Goal: Task Accomplishment & Management: Use online tool/utility

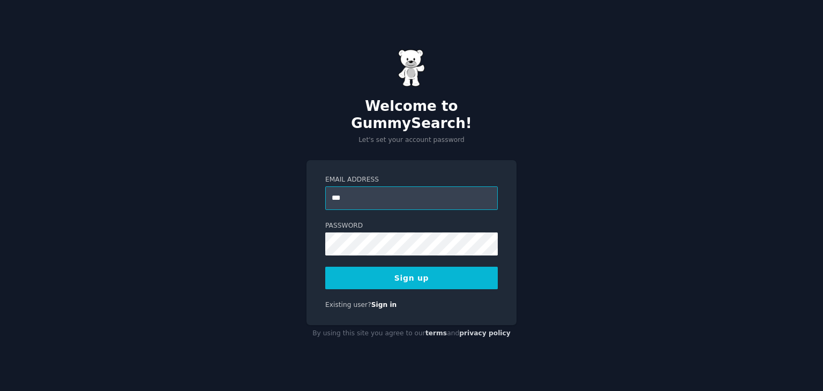
type input "**********"
click at [389, 274] on button "Sign up" at bounding box center [411, 278] width 173 height 23
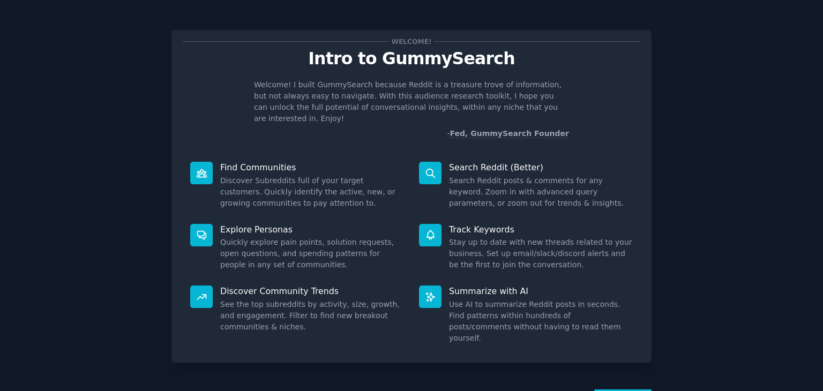
click at [480, 216] on div "Track Keywords Stay up to date with new threads related to your business. Set u…" at bounding box center [525, 247] width 229 height 62
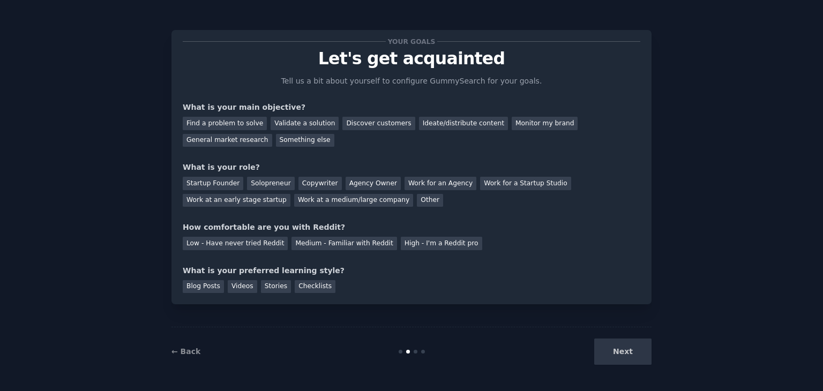
click at [626, 351] on div "Next" at bounding box center [571, 352] width 160 height 26
click at [332, 144] on div "Find a problem to solve Validate a solution Discover customers Ideate/distribut…" at bounding box center [412, 130] width 458 height 34
click at [366, 124] on div "Discover customers" at bounding box center [378, 123] width 72 height 13
click at [429, 128] on div "Ideate/distribute content" at bounding box center [463, 123] width 89 height 13
click at [368, 124] on div "Discover customers" at bounding box center [378, 123] width 72 height 13
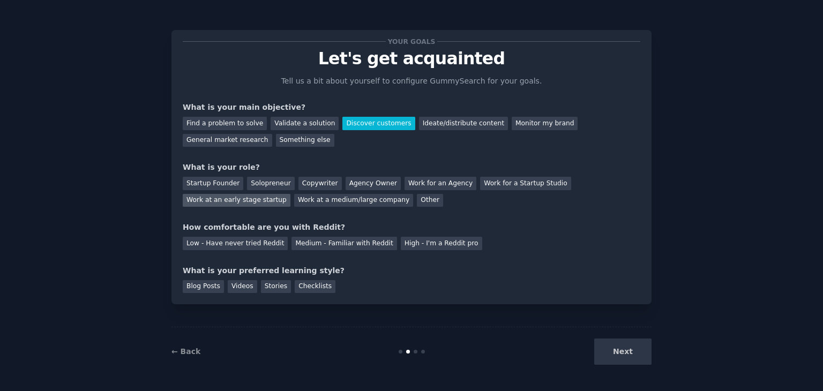
click at [290, 194] on div "Work at an early stage startup" at bounding box center [237, 200] width 108 height 13
click at [302, 249] on div "Medium - Familiar with Reddit" at bounding box center [343, 243] width 105 height 13
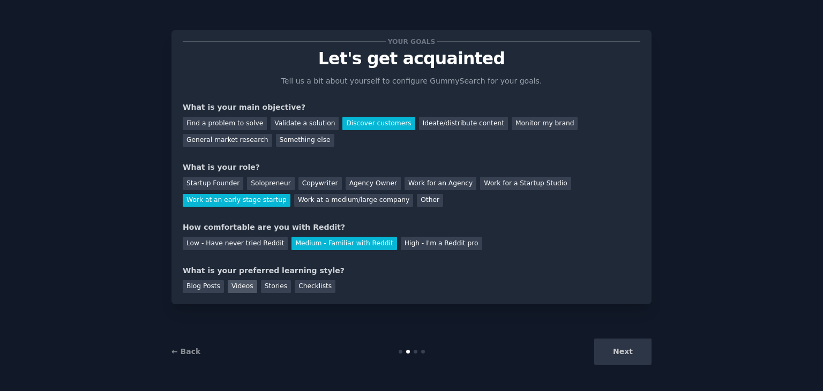
click at [246, 290] on div "Videos" at bounding box center [242, 286] width 29 height 13
click at [630, 351] on button "Next" at bounding box center [622, 352] width 57 height 26
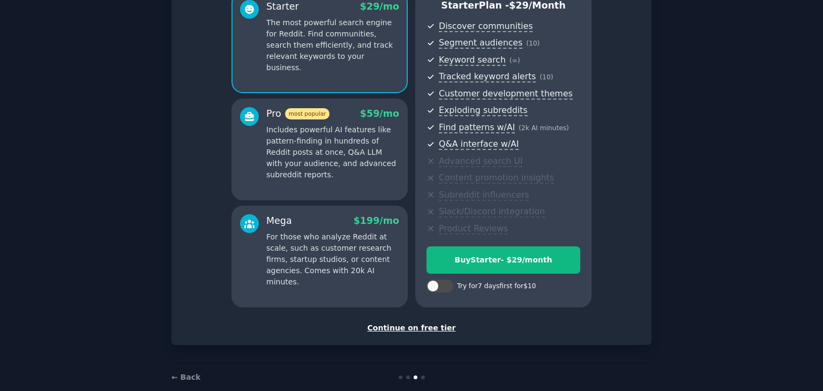
scroll to position [107, 0]
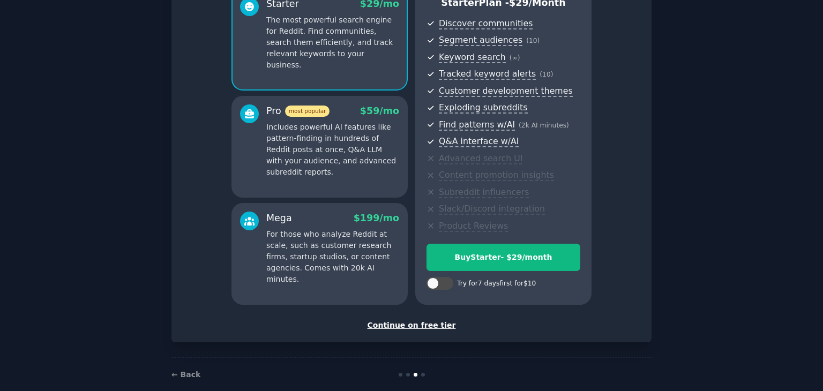
click at [409, 324] on div "Continue on free tier" at bounding box center [412, 325] width 458 height 11
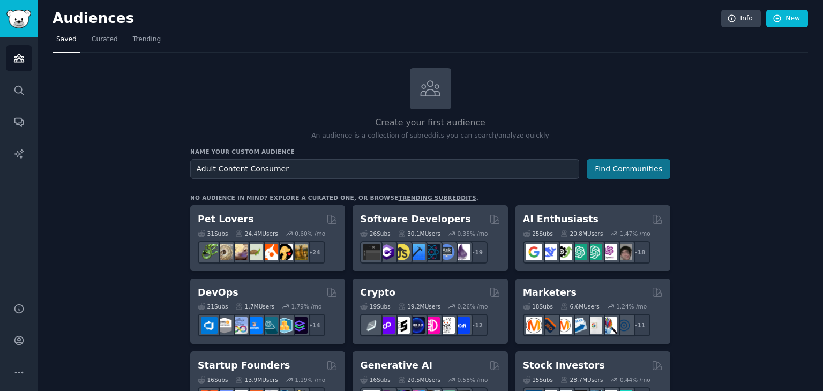
type input "Adult Content Consumer"
click at [640, 163] on button "Find Communities" at bounding box center [629, 169] width 84 height 20
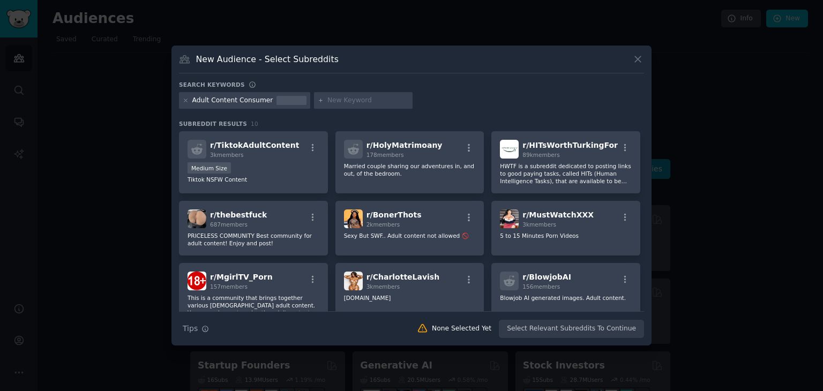
click at [364, 103] on input "text" at bounding box center [367, 101] width 81 height 10
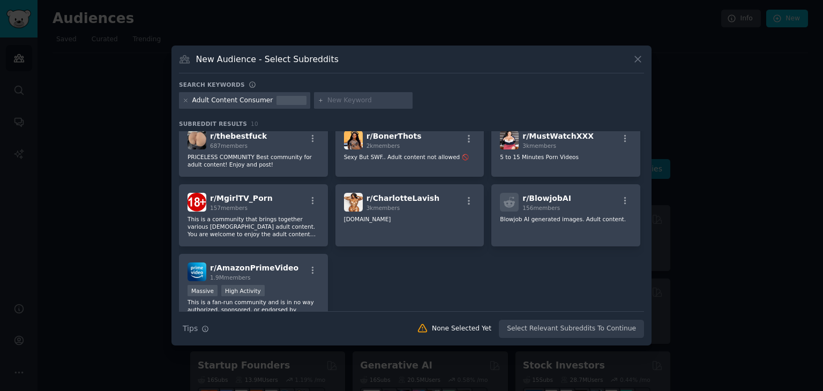
scroll to position [79, 0]
click at [602, 204] on div "r/ BlowjobAI 156 members" at bounding box center [566, 201] width 132 height 19
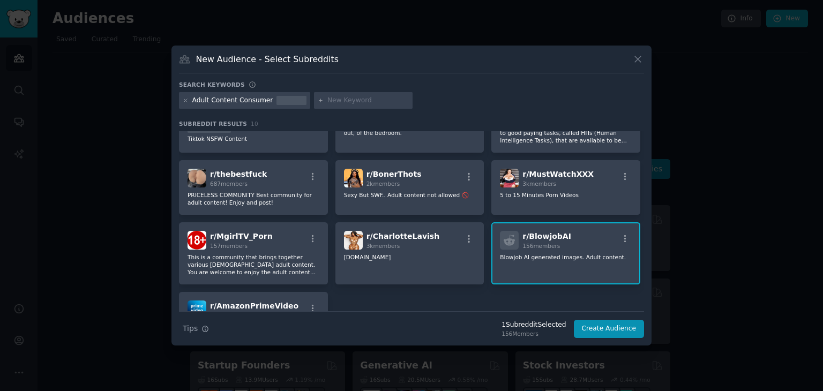
scroll to position [0, 0]
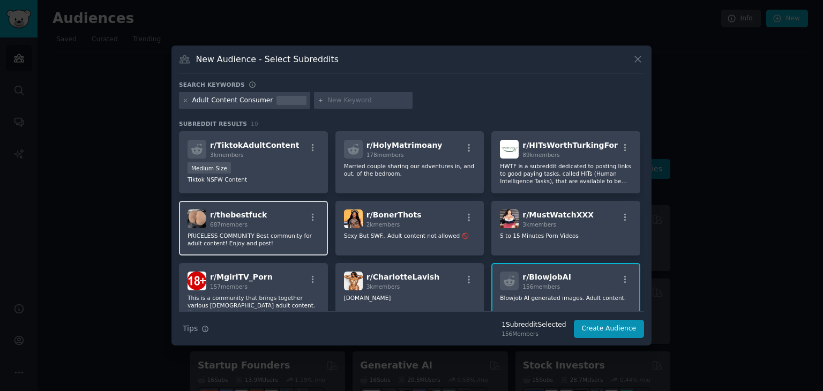
click at [285, 216] on div "r/ thebestfuck 687 members" at bounding box center [254, 219] width 132 height 19
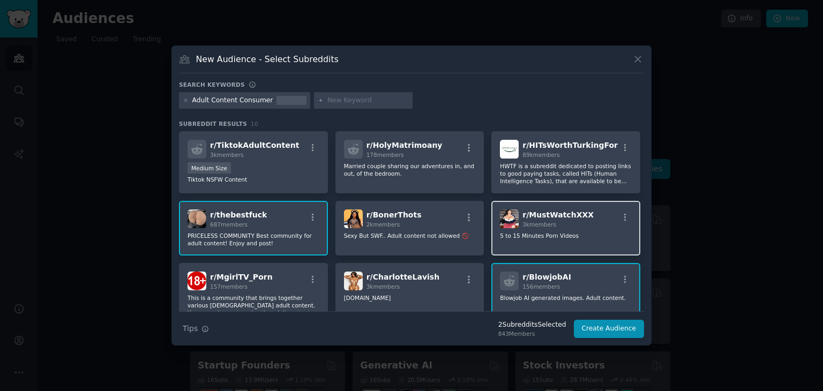
click at [522, 245] on div "r/ MustWatchXXX 3k members 5 to 15 Minutes Porn Videos" at bounding box center [565, 228] width 149 height 55
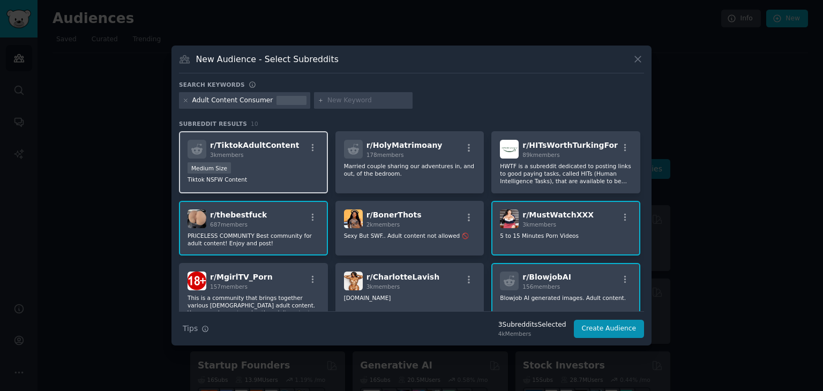
click at [274, 155] on div "3k members" at bounding box center [254, 155] width 89 height 8
click at [508, 210] on img at bounding box center [509, 219] width 19 height 19
click at [249, 141] on span "r/ TiktokAdultContent" at bounding box center [254, 145] width 89 height 9
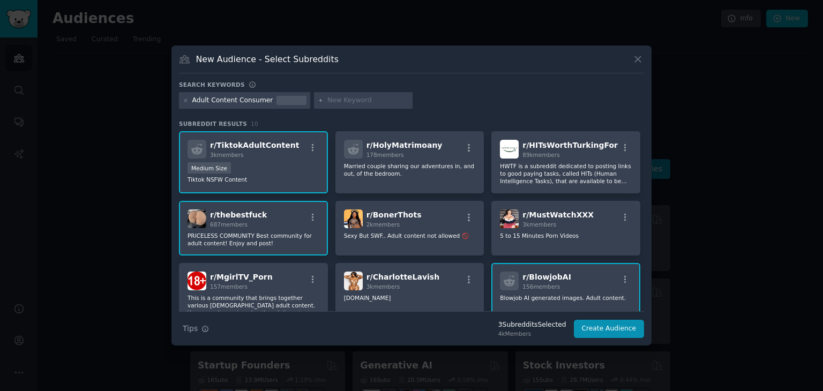
click at [340, 94] on div at bounding box center [363, 100] width 99 height 17
click at [334, 97] on input "text" at bounding box center [367, 101] width 81 height 10
type input "ai"
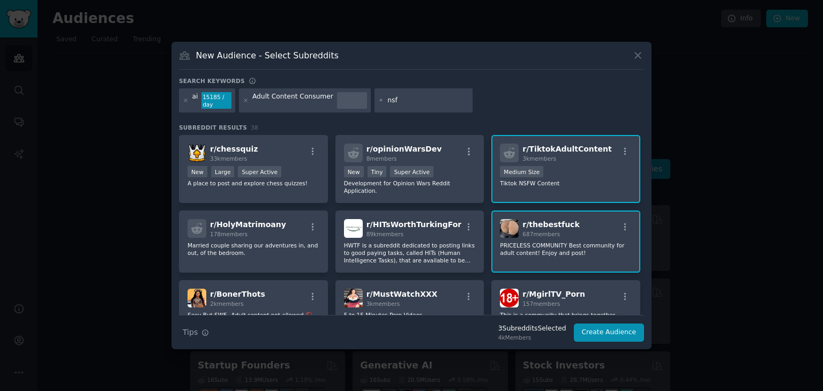
type input "nsfw"
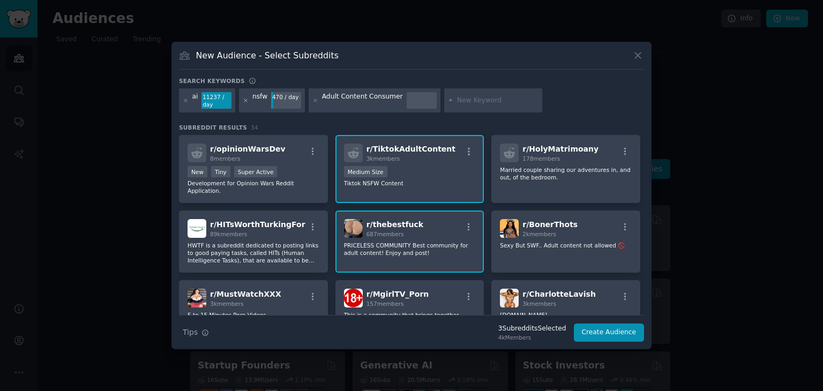
click at [246, 98] on icon at bounding box center [246, 101] width 6 height 6
click at [244, 98] on icon at bounding box center [246, 101] width 6 height 6
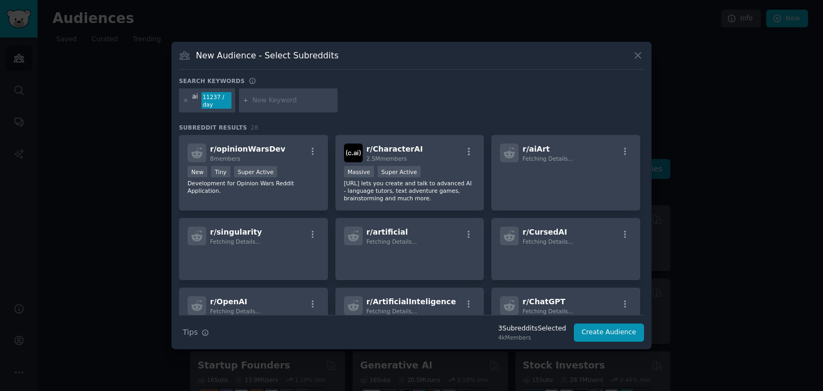
click at [278, 103] on input "text" at bounding box center [292, 101] width 81 height 10
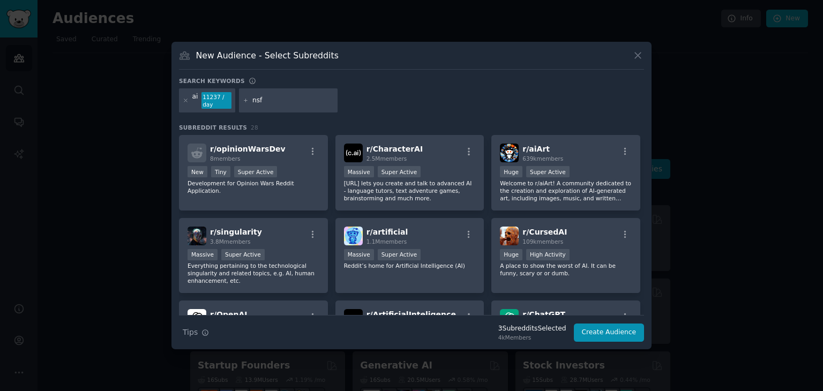
type input "nsfw"
click at [345, 99] on input "text" at bounding box center [362, 101] width 81 height 10
type input "AINSFW"
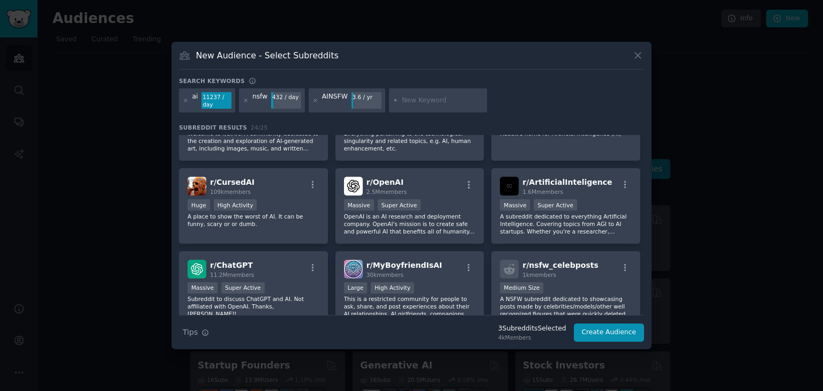
scroll to position [134, 0]
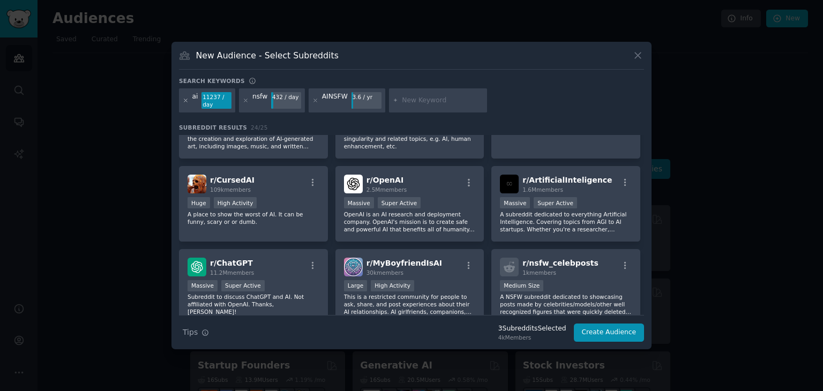
click at [186, 101] on icon at bounding box center [185, 100] width 3 height 3
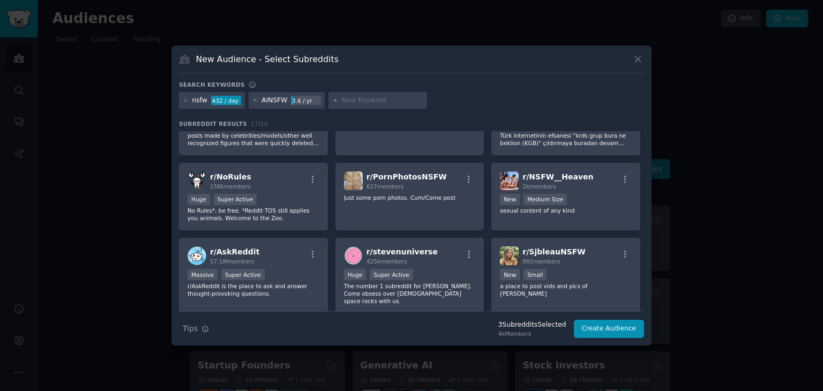
scroll to position [52, 0]
click at [623, 176] on icon "button" at bounding box center [625, 179] width 10 height 10
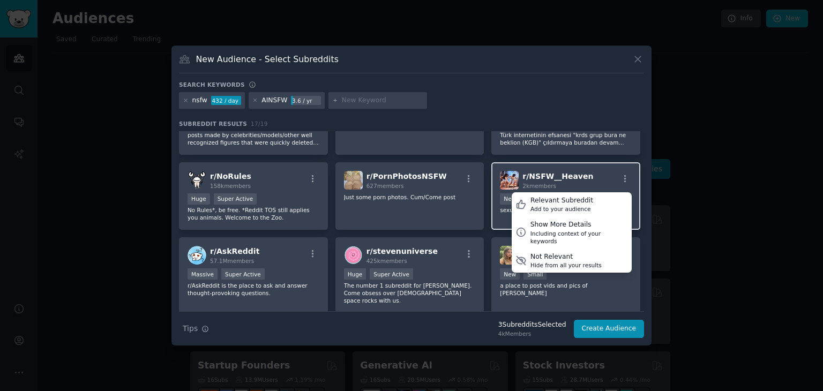
click at [596, 180] on div "r/ NSFW__Heaven 2k members Relevant Subreddit Add to your audience Show More De…" at bounding box center [566, 180] width 132 height 19
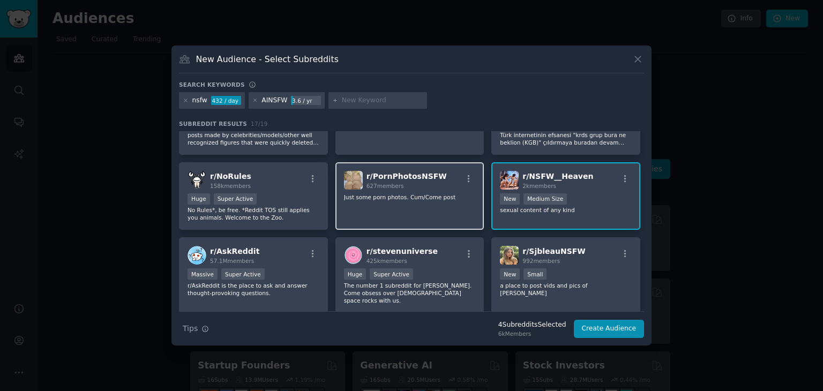
click at [406, 176] on span "r/ PornPhotosNSFW" at bounding box center [406, 176] width 80 height 9
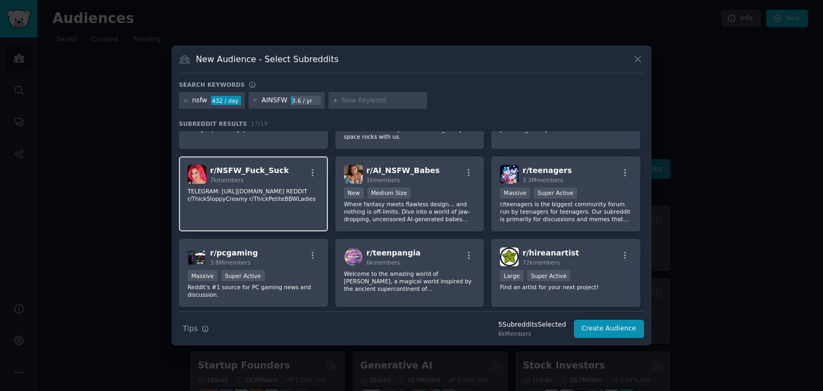
scroll to position [216, 0]
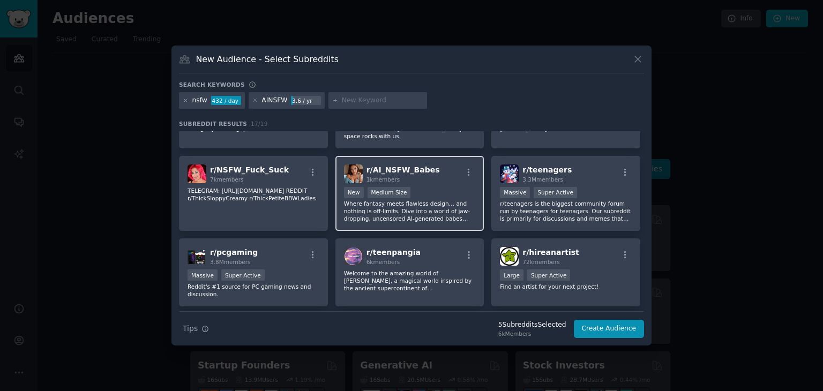
click at [354, 213] on p "Where fantasy meets flawless design… and nothing is off-limits. Dive into a wor…" at bounding box center [410, 211] width 132 height 23
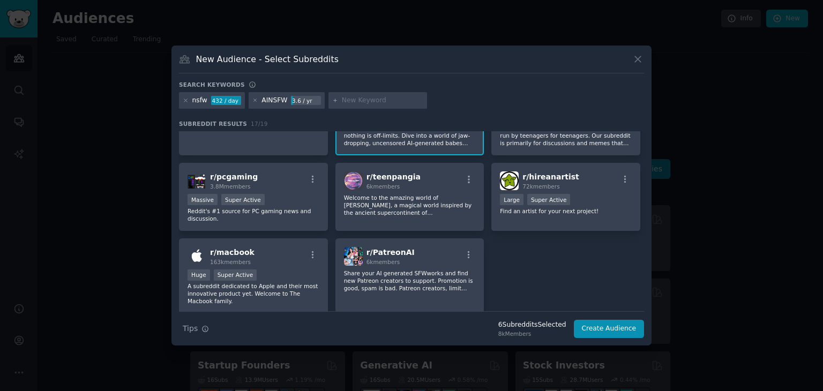
scroll to position [321, 0]
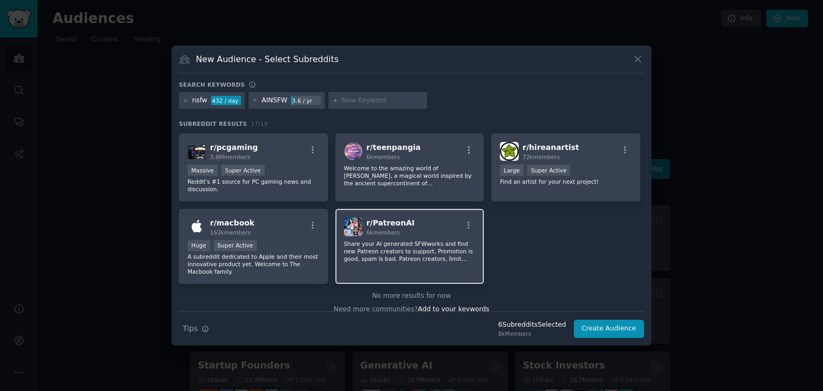
click at [409, 252] on p "Share your AI generated SFWworks and find new Patreon creators to support. Prom…" at bounding box center [410, 251] width 132 height 23
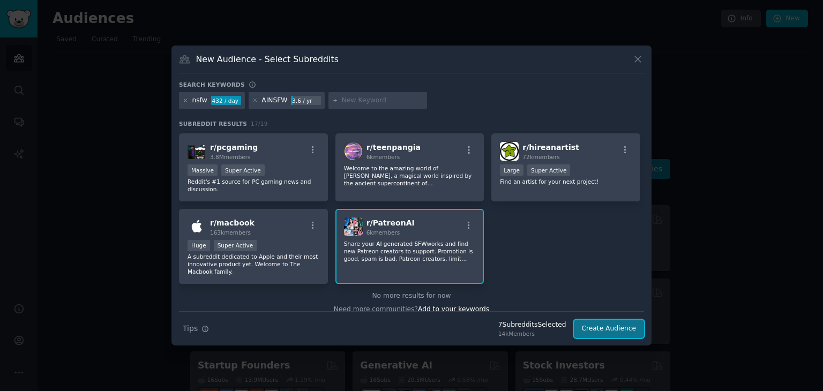
click at [599, 325] on button "Create Audience" at bounding box center [609, 329] width 71 height 18
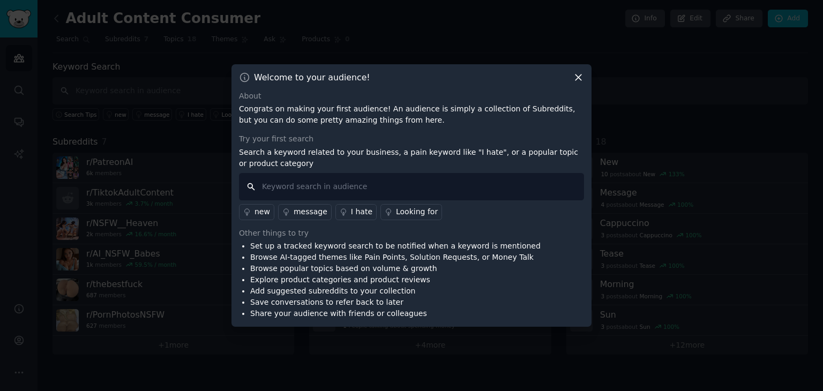
click at [486, 195] on input "text" at bounding box center [411, 186] width 345 height 27
